Goal: Find specific page/section: Find specific page/section

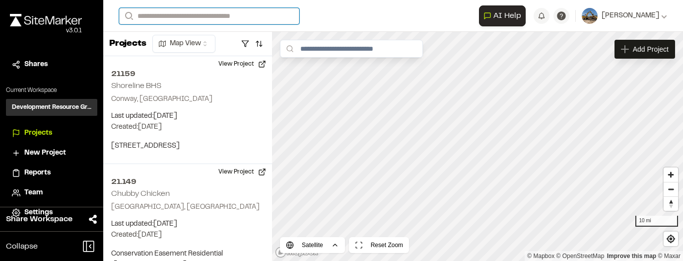
click at [262, 16] on input "Search" at bounding box center [209, 16] width 180 height 16
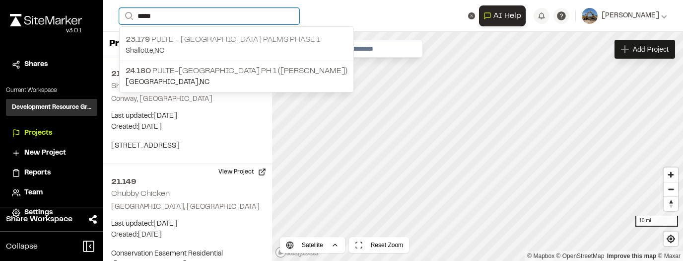
type input "*****"
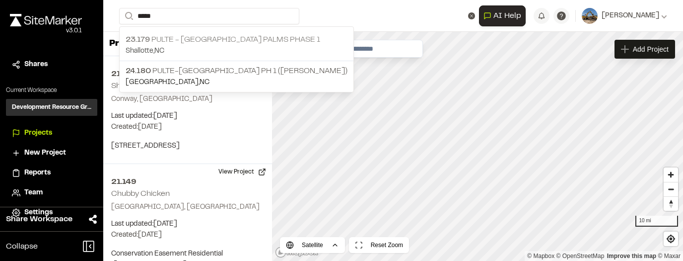
click at [240, 48] on p "Shallotte , [GEOGRAPHIC_DATA]" at bounding box center [237, 51] width 222 height 11
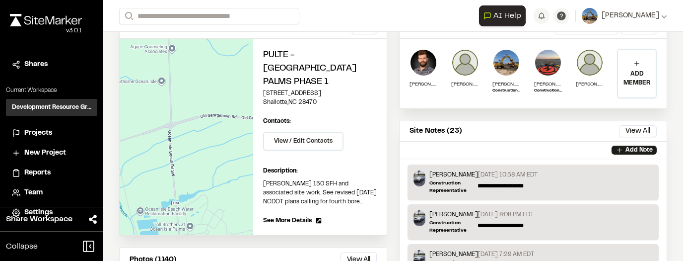
scroll to position [258, 0]
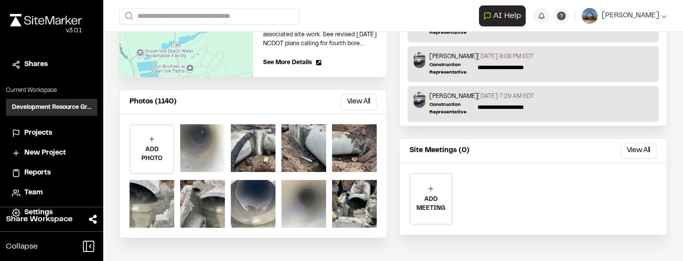
click at [308, 196] on div at bounding box center [303, 204] width 45 height 48
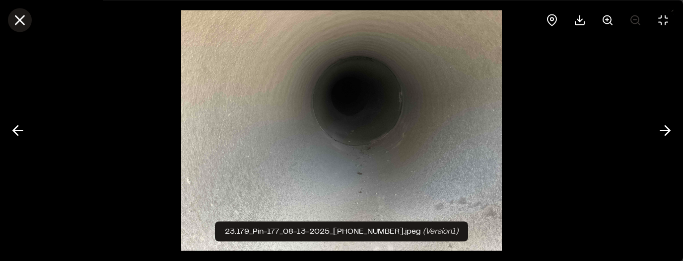
click at [13, 22] on icon at bounding box center [19, 19] width 17 height 17
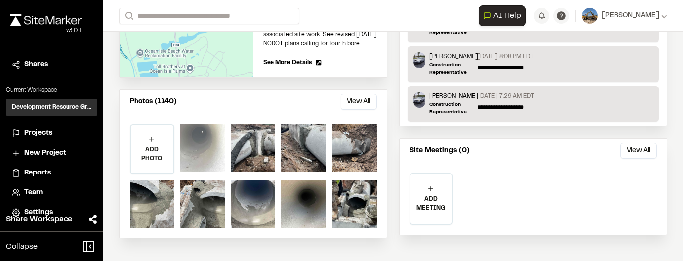
click at [195, 124] on div at bounding box center [202, 148] width 45 height 48
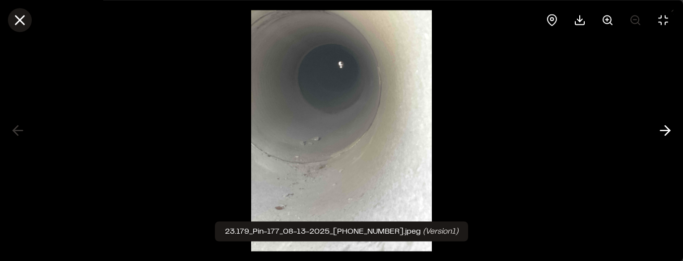
click at [21, 18] on line at bounding box center [20, 20] width 8 height 8
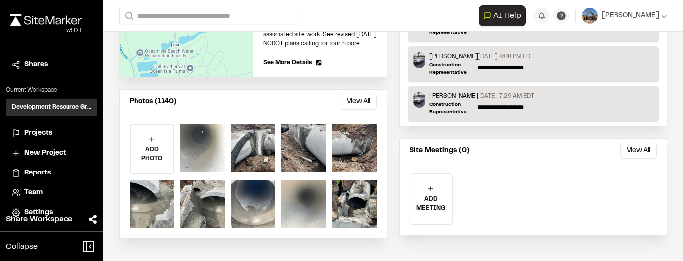
click at [311, 197] on div at bounding box center [303, 204] width 45 height 48
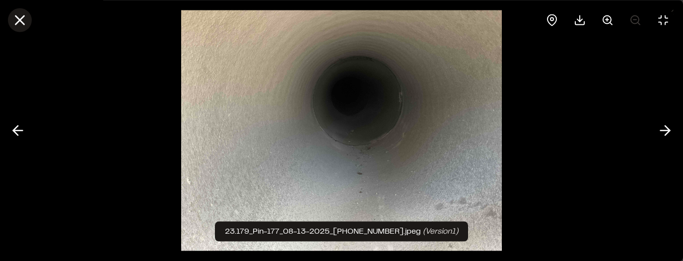
click at [19, 20] on line at bounding box center [20, 20] width 8 height 8
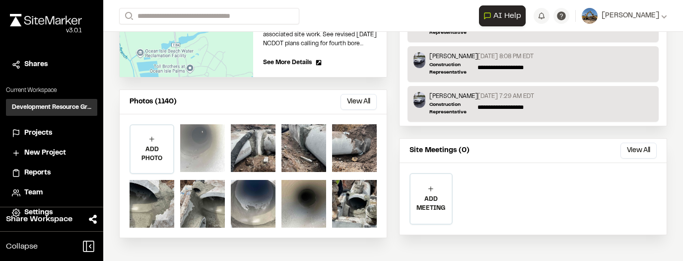
click at [212, 132] on div at bounding box center [202, 148] width 45 height 48
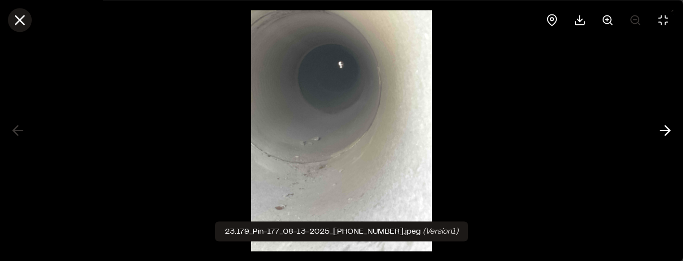
click at [17, 19] on icon at bounding box center [19, 19] width 17 height 17
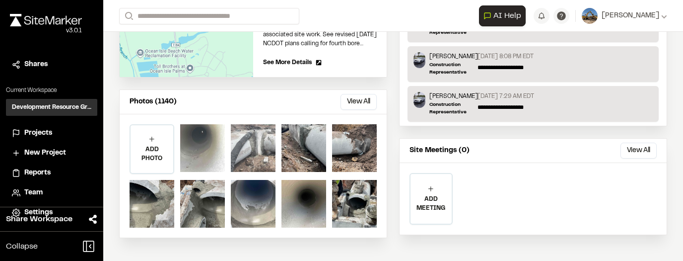
click at [257, 127] on div at bounding box center [253, 148] width 45 height 48
